Goal: Information Seeking & Learning: Find specific page/section

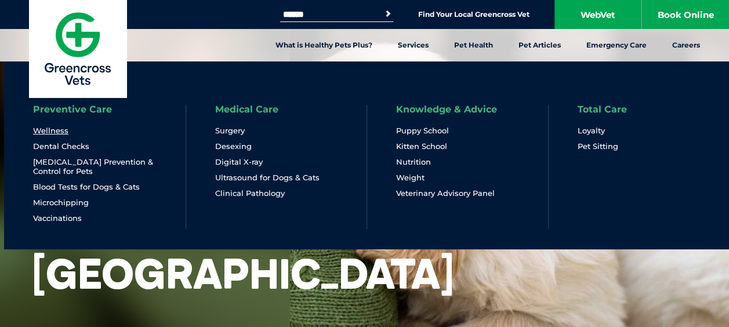
click at [56, 133] on link "Wellness" at bounding box center [50, 131] width 35 height 10
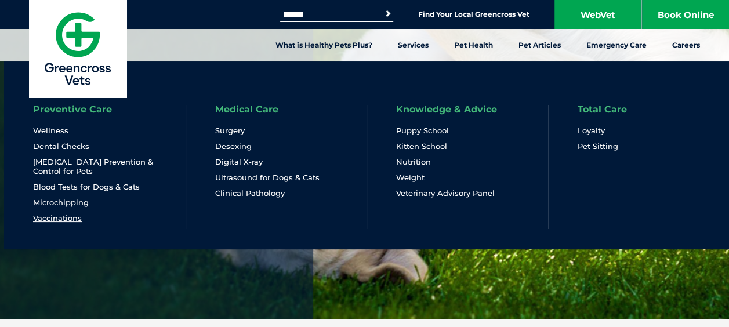
click at [75, 219] on link "Vaccinations" at bounding box center [57, 218] width 49 height 10
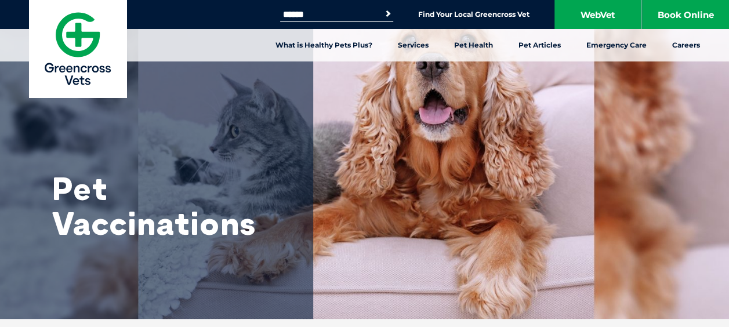
click at [339, 17] on input "Search for:" at bounding box center [329, 14] width 99 height 9
type input "****"
click at [382, 8] on button "Search" at bounding box center [388, 14] width 12 height 12
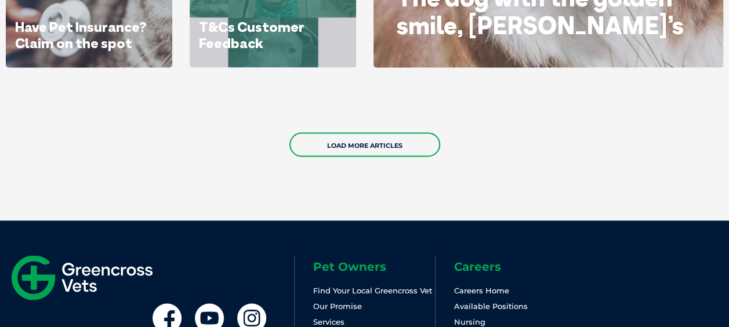
scroll to position [1044, 0]
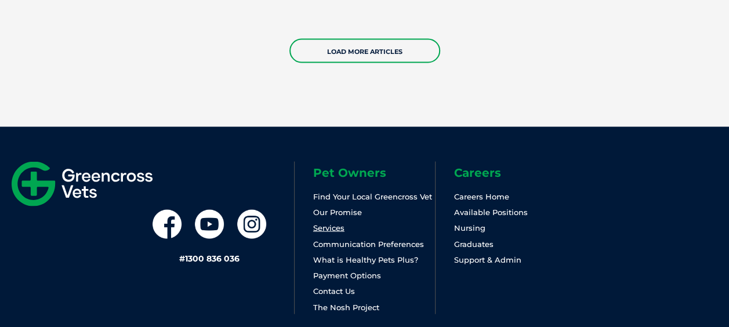
click at [340, 227] on link "Services" at bounding box center [328, 227] width 31 height 9
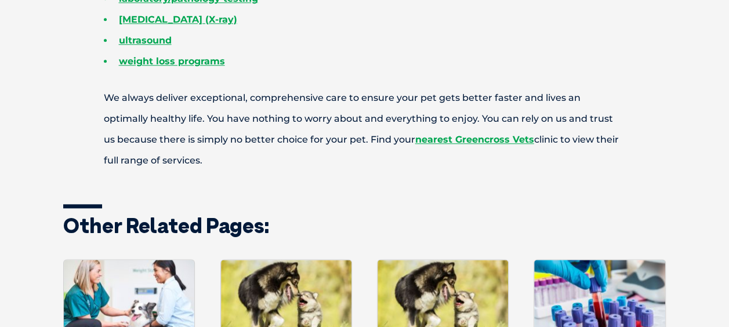
scroll to position [754, 0]
